Goal: Information Seeking & Learning: Learn about a topic

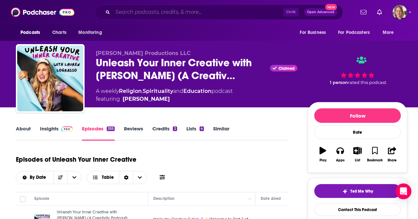
click at [172, 13] on input "Search podcasts, credits, & more..." at bounding box center [198, 12] width 170 height 11
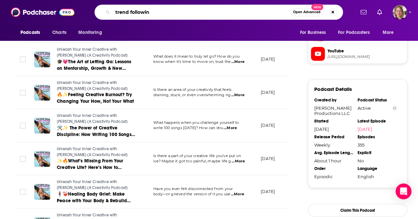
type input "trend following"
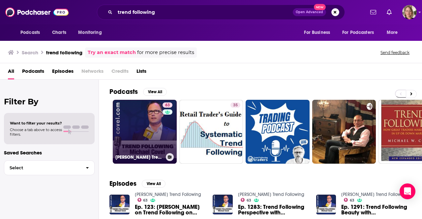
click at [154, 140] on link "63 [PERSON_NAME] Trend Following" at bounding box center [145, 132] width 64 height 64
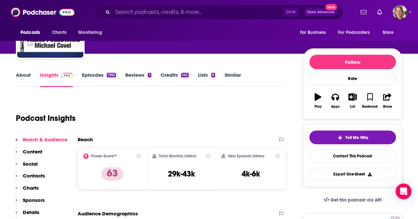
scroll to position [66, 0]
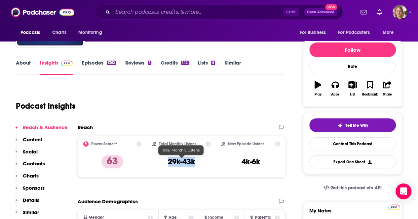
drag, startPoint x: 196, startPoint y: 162, endPoint x: 166, endPoint y: 162, distance: 30.4
click at [166, 162] on div "Total Monthly Listens 29k-43k" at bounding box center [181, 157] width 59 height 30
copy h3 "29k-43k"
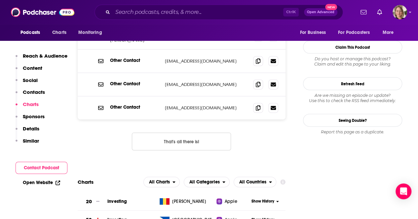
scroll to position [792, 0]
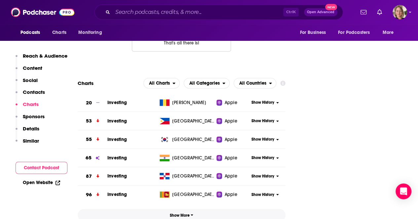
click at [189, 210] on button "Show More" at bounding box center [182, 216] width 208 height 12
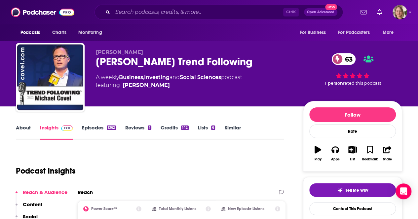
scroll to position [0, 0]
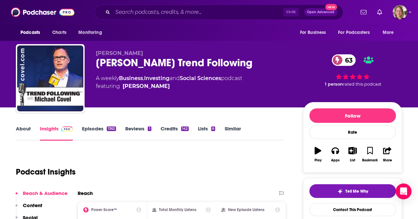
click at [21, 130] on link "About" at bounding box center [23, 133] width 15 height 15
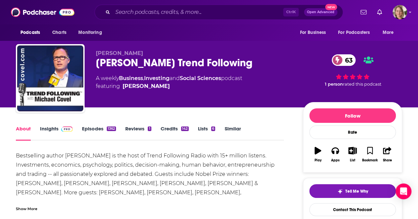
scroll to position [33, 0]
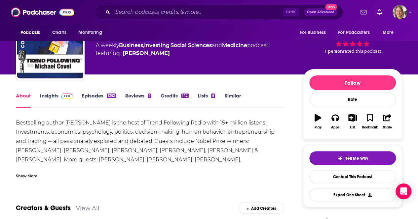
click at [34, 174] on div "Show More" at bounding box center [26, 176] width 21 height 6
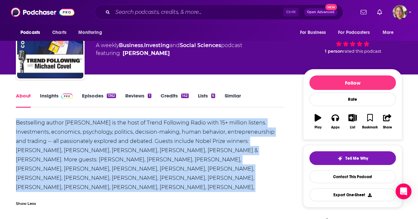
drag, startPoint x: 15, startPoint y: 120, endPoint x: 236, endPoint y: 190, distance: 231.1
copy div "Bestselling author [PERSON_NAME] is the host of Trend Following Radio with 15+ …"
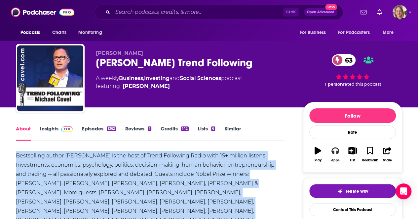
click at [332, 157] on button "Apps" at bounding box center [334, 155] width 17 height 24
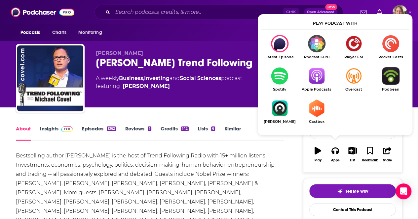
drag, startPoint x: 321, startPoint y: 60, endPoint x: 318, endPoint y: 71, distance: 11.0
click at [321, 61] on ul "Latest Episode Podcast Guru Player FM Pocket Casts Spotify Apple Podcasts Overc…" at bounding box center [335, 83] width 148 height 97
click at [318, 72] on img "Show Listen On dropdown" at bounding box center [316, 75] width 37 height 17
